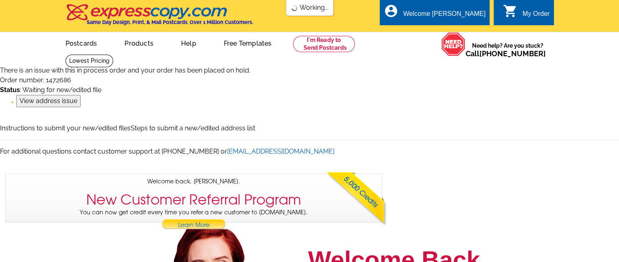
click at [518, 9] on link "0 shopping_cart My Order" at bounding box center [526, 14] width 47 height 10
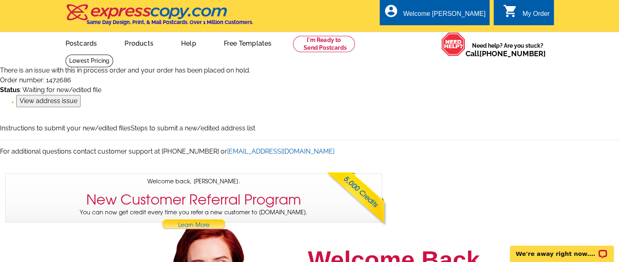
click at [51, 101] on input "View address issue" at bounding box center [48, 101] width 64 height 12
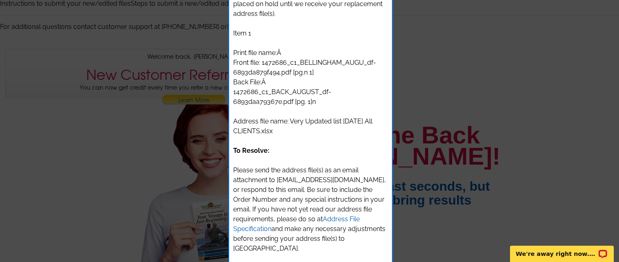
scroll to position [128, 0]
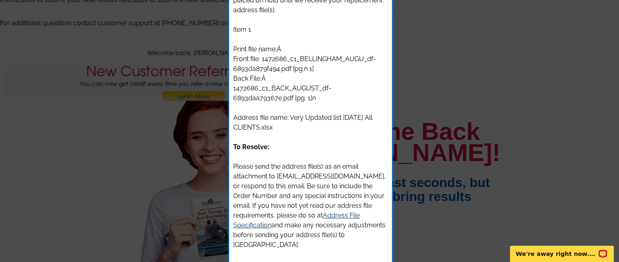
click at [345, 217] on link "Address File Specification" at bounding box center [296, 219] width 127 height 17
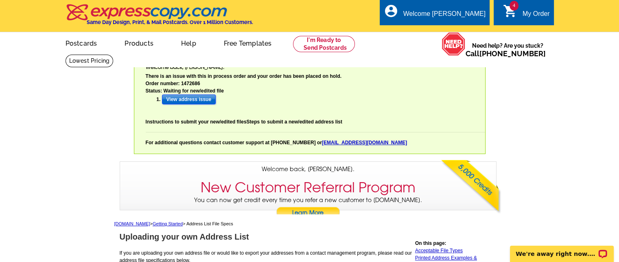
click at [177, 99] on input "View address issue" at bounding box center [189, 99] width 54 height 10
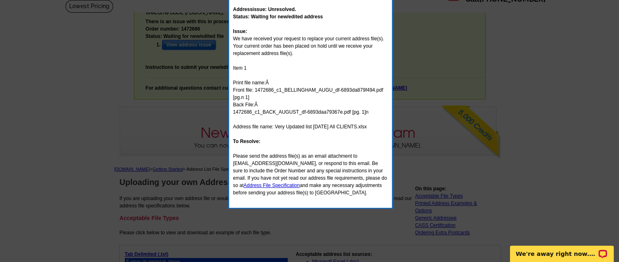
scroll to position [59, 0]
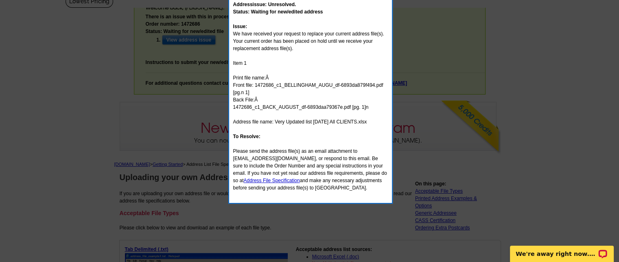
click at [506, 205] on div at bounding box center [309, 101] width 619 height 321
click at [298, 128] on div "Address issue: Unresolved. Status: Waiting for new/edited address Issue: We hav…" at bounding box center [310, 95] width 155 height 205
click at [28, 114] on div at bounding box center [309, 101] width 619 height 321
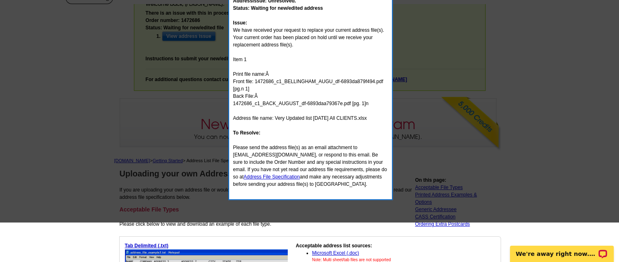
scroll to position [22, 0]
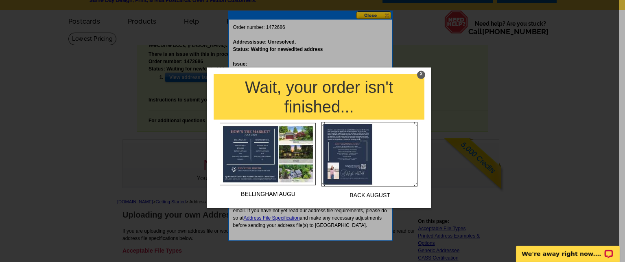
click at [286, 107] on h1 "Wait, your order isn't finished..." at bounding box center [319, 97] width 211 height 46
click at [306, 133] on img at bounding box center [268, 154] width 96 height 62
click at [297, 138] on img at bounding box center [268, 154] width 96 height 62
click at [419, 74] on div "X" at bounding box center [421, 74] width 8 height 8
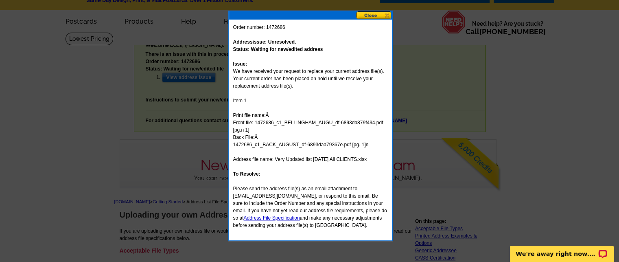
click at [372, 16] on button at bounding box center [374, 15] width 36 height 8
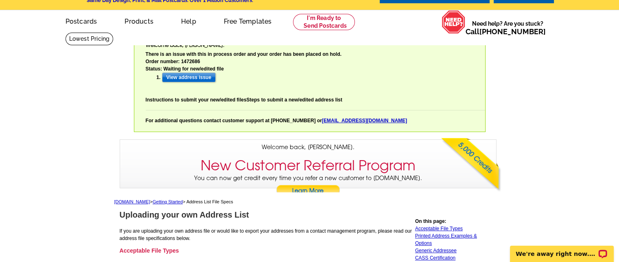
scroll to position [0, 0]
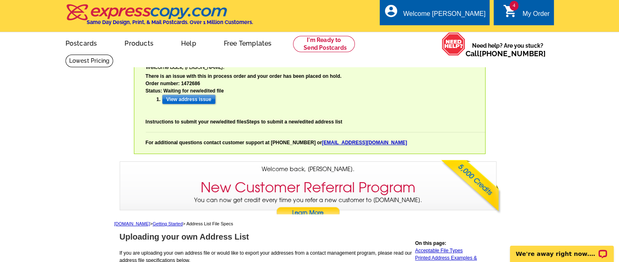
click at [528, 8] on div "4 shopping_cart My Order" at bounding box center [524, 13] width 60 height 26
click at [525, 13] on div "My Order" at bounding box center [535, 15] width 27 height 11
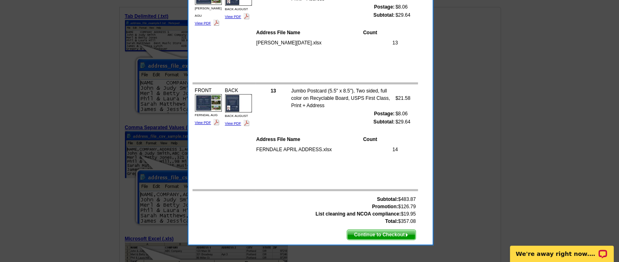
scroll to position [294, 0]
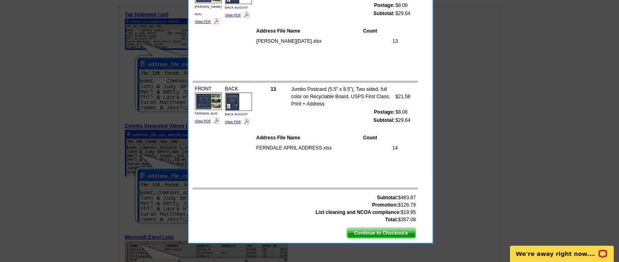
click at [374, 233] on span "Continue to Checkout" at bounding box center [381, 233] width 68 height 10
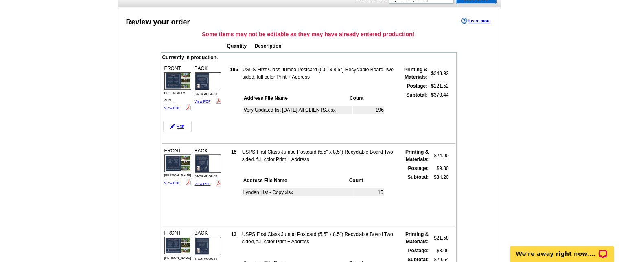
scroll to position [251, 0]
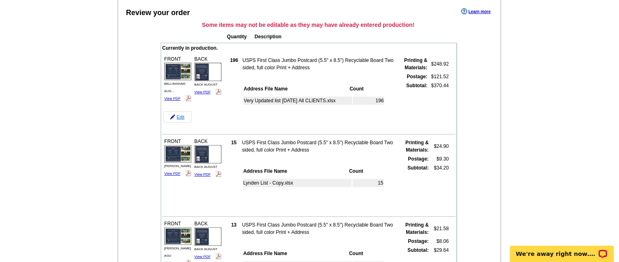
click at [173, 116] on img at bounding box center [172, 116] width 5 height 5
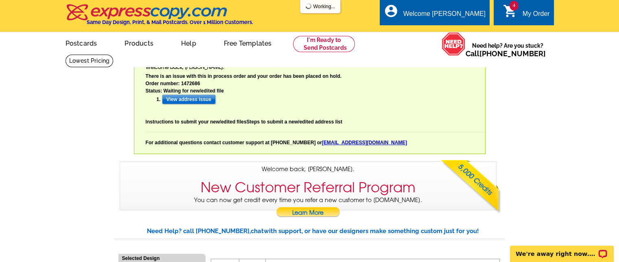
select select "785"
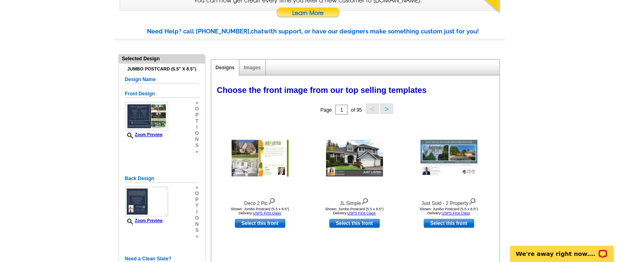
scroll to position [201, 0]
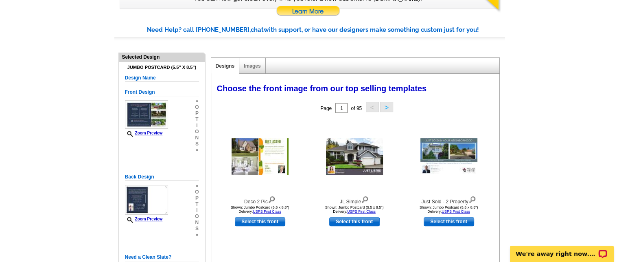
drag, startPoint x: 623, startPoint y: 40, endPoint x: 618, endPoint y: 83, distance: 43.5
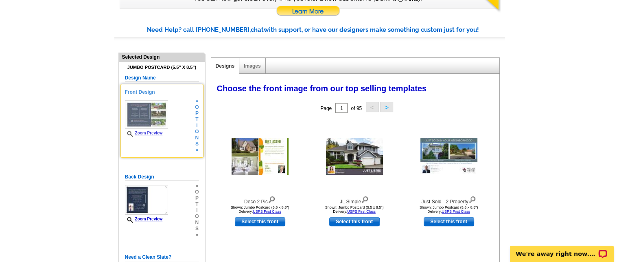
click at [162, 137] on div "Front Design Zoom Preview » o p t i o n s »" at bounding box center [162, 120] width 74 height 65
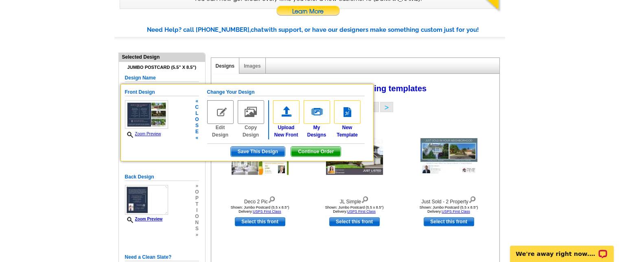
click at [260, 151] on span "Save This Design" at bounding box center [258, 151] width 54 height 10
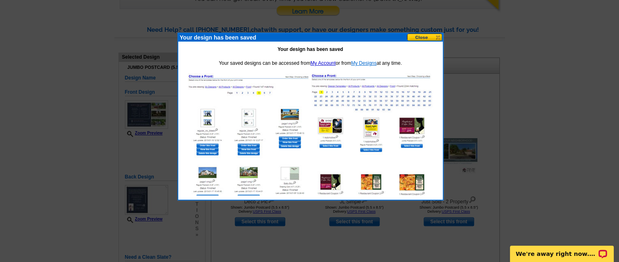
click at [359, 61] on link "My Designs" at bounding box center [364, 63] width 26 height 6
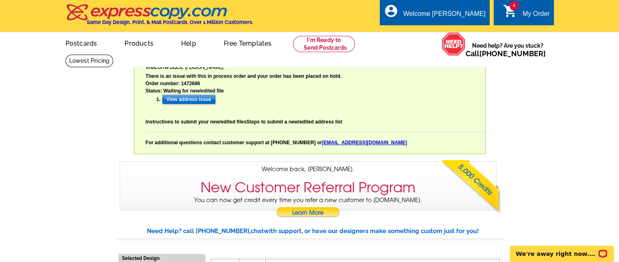
click at [531, 18] on div "My Order" at bounding box center [535, 15] width 27 height 11
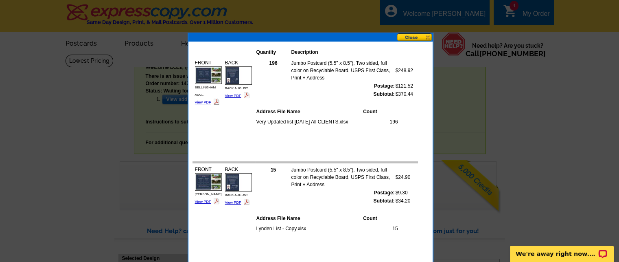
click at [257, 121] on td "Very Updated list [DATE] All CLIENTS.xlsx" at bounding box center [311, 122] width 111 height 8
